Goal: Find specific page/section: Find specific page/section

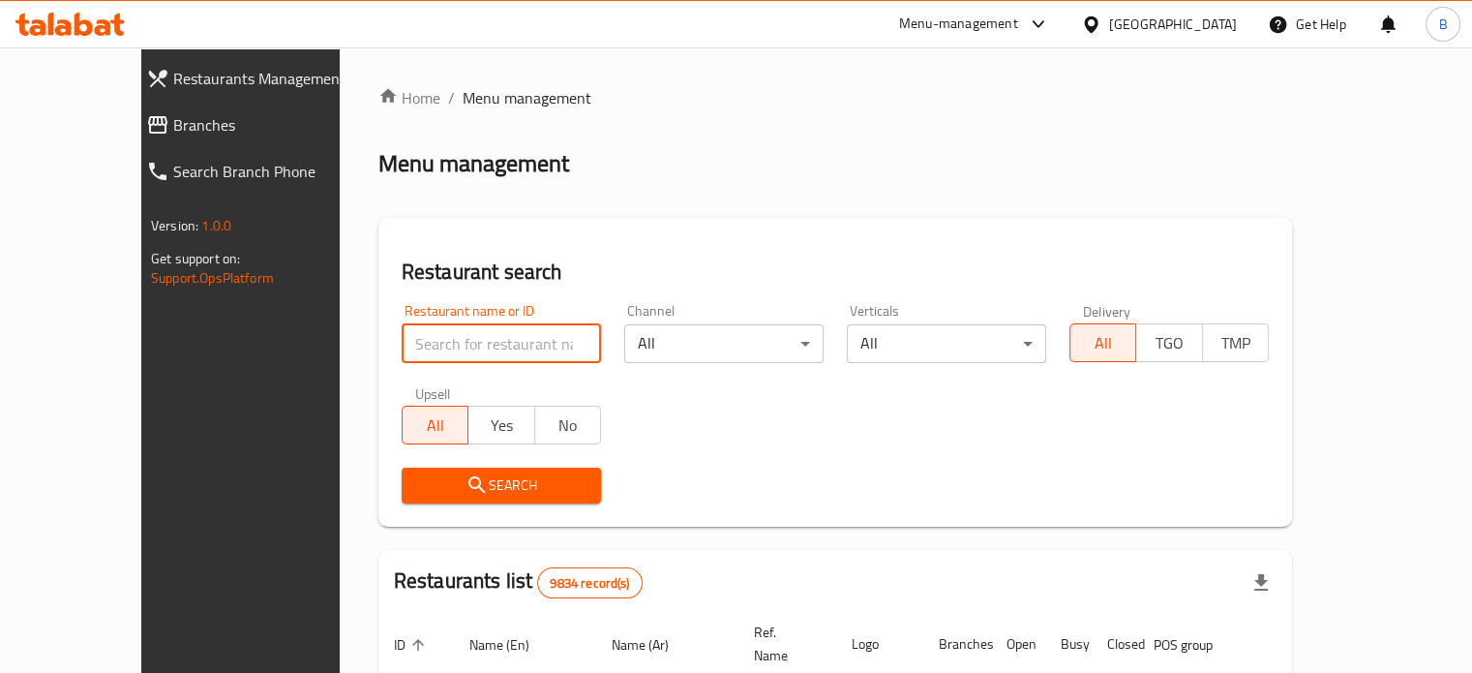
click at [402, 335] on input "search" at bounding box center [501, 343] width 199 height 39
type input "ل"
type input "breakfast club"
click button "Search" at bounding box center [501, 485] width 199 height 36
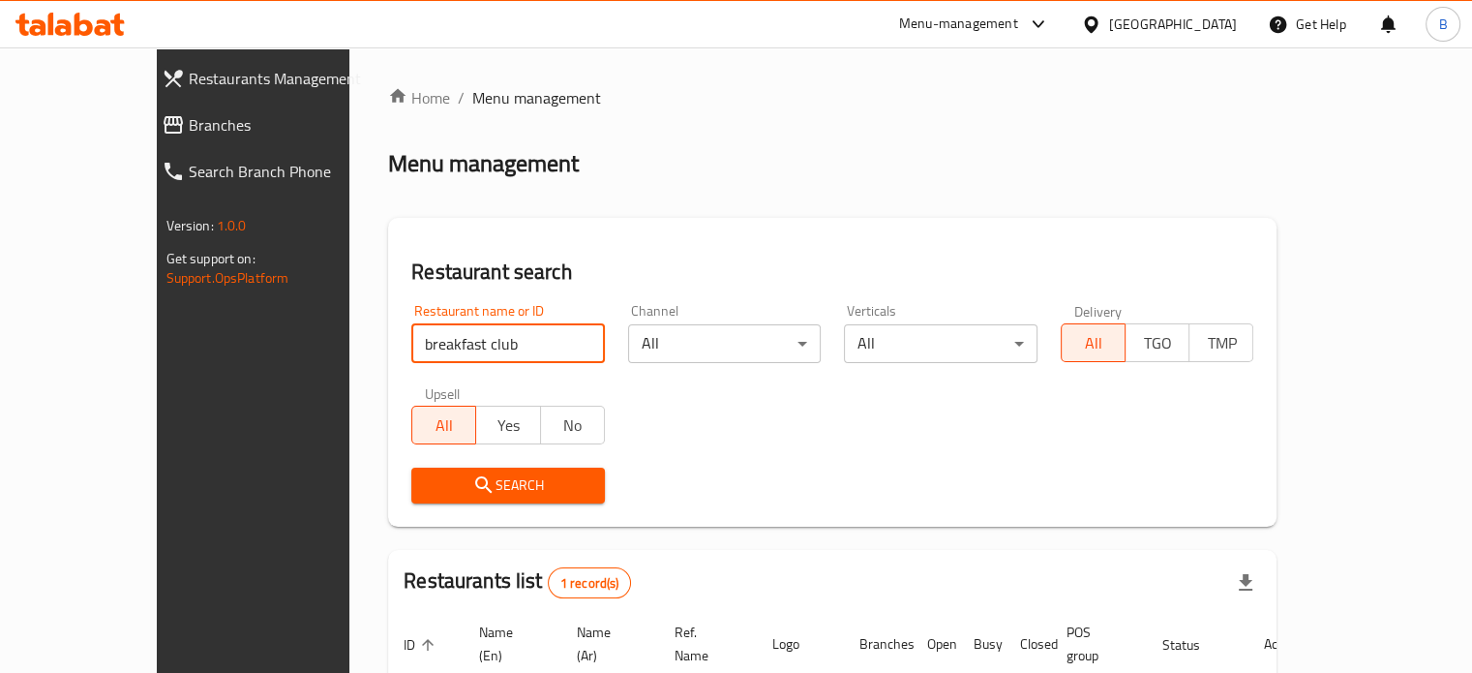
scroll to position [151, 0]
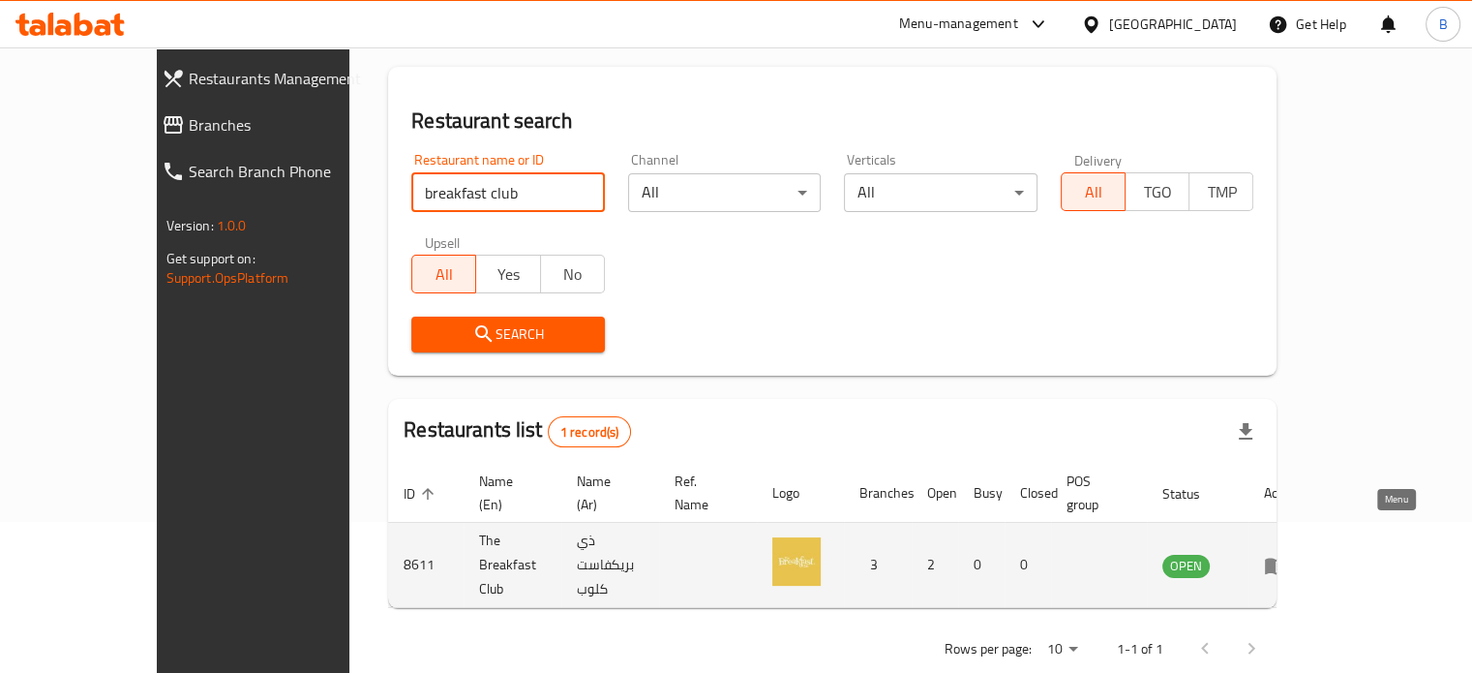
click at [1286, 557] on icon "enhanced table" at bounding box center [1275, 565] width 21 height 16
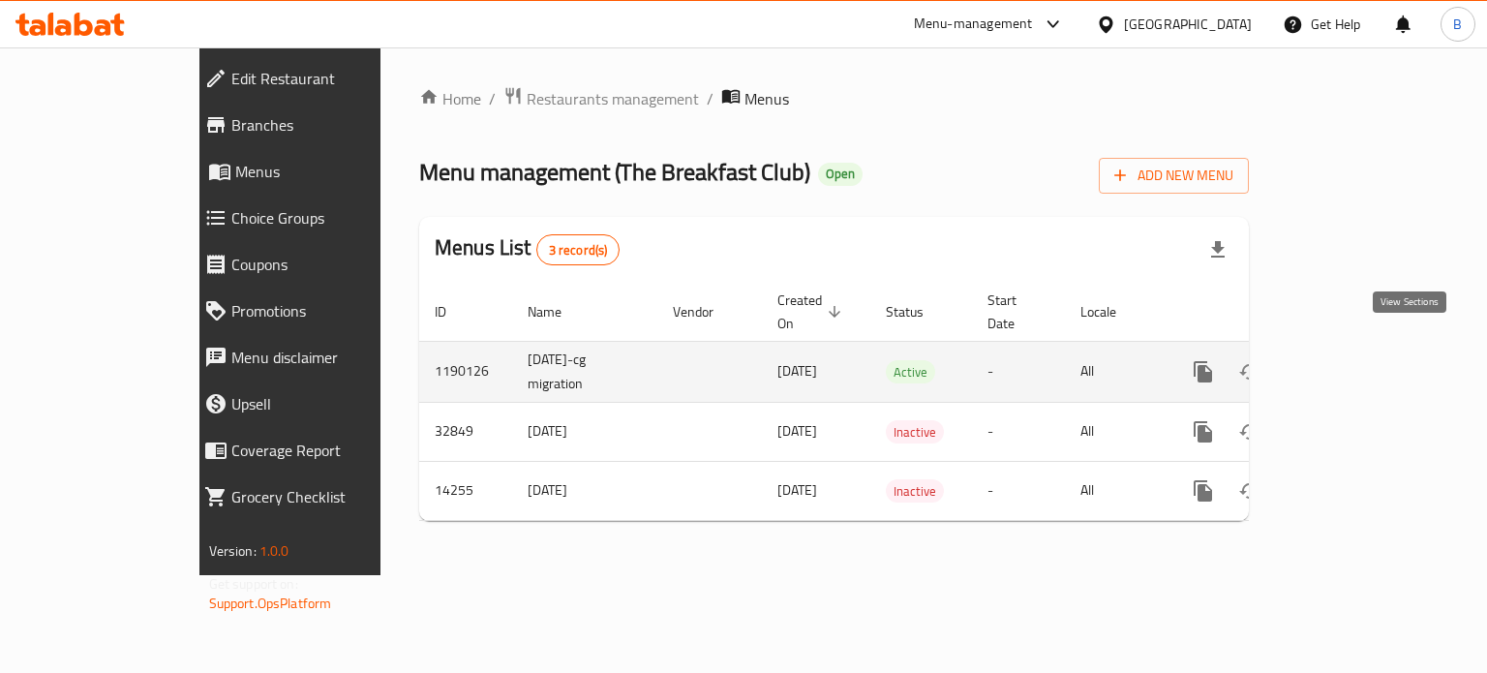
click at [1351, 363] on icon "enhanced table" at bounding box center [1342, 371] width 17 height 17
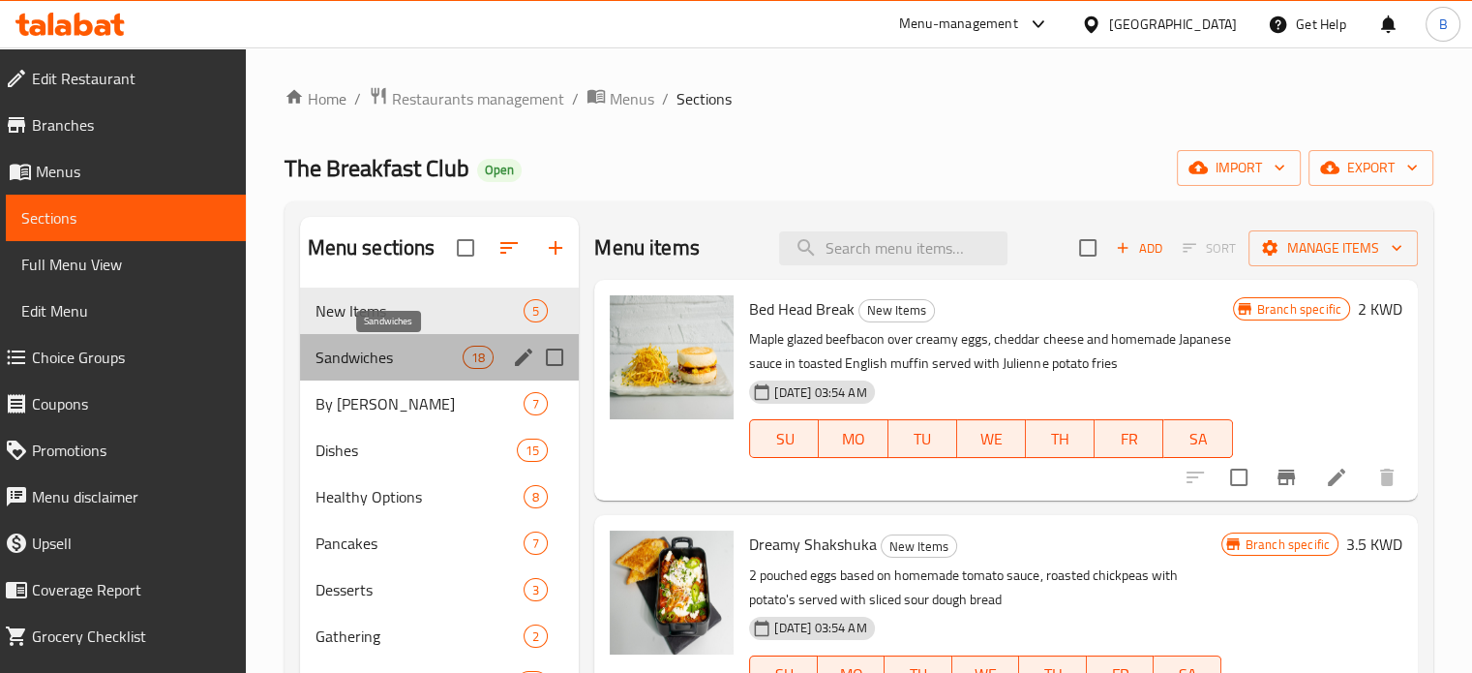
click at [383, 357] on span "Sandwiches" at bounding box center [390, 357] width 148 height 23
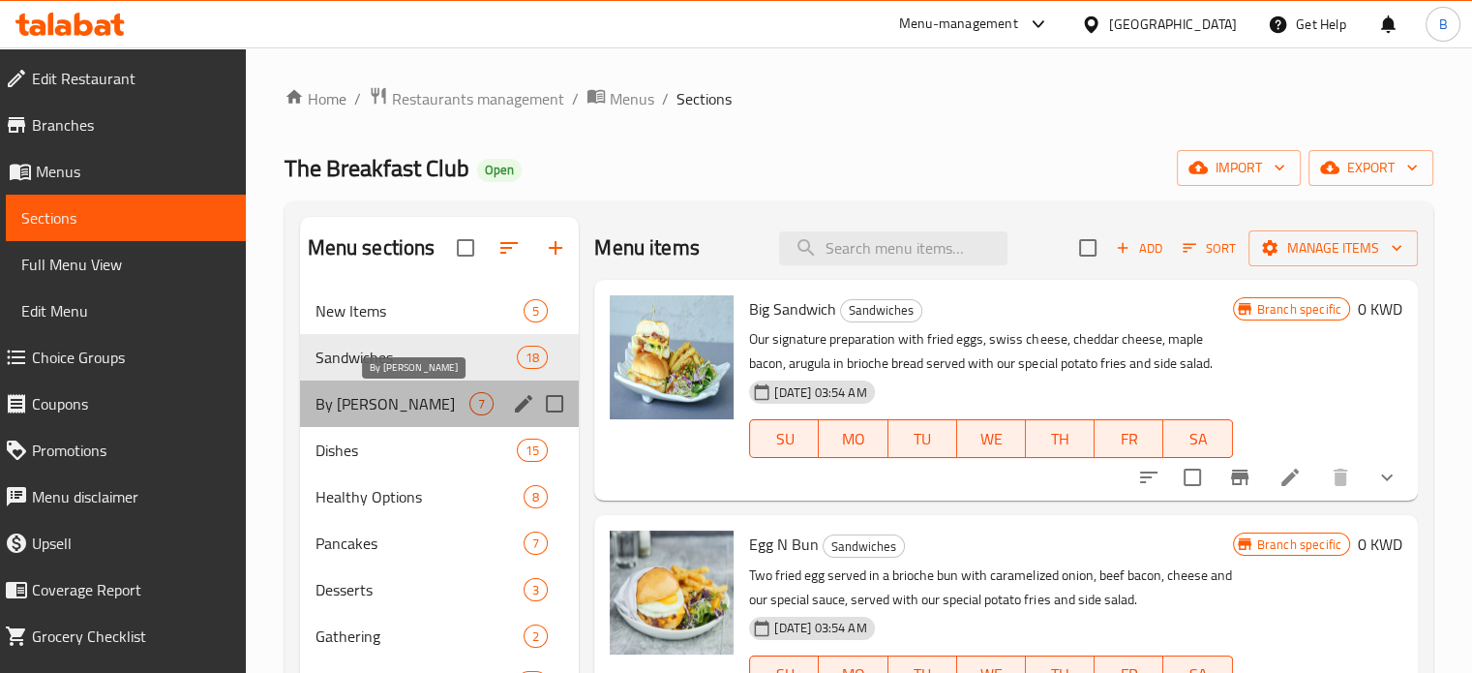
click at [358, 394] on span "By [PERSON_NAME]" at bounding box center [393, 403] width 155 height 23
